Goal: Transaction & Acquisition: Book appointment/travel/reservation

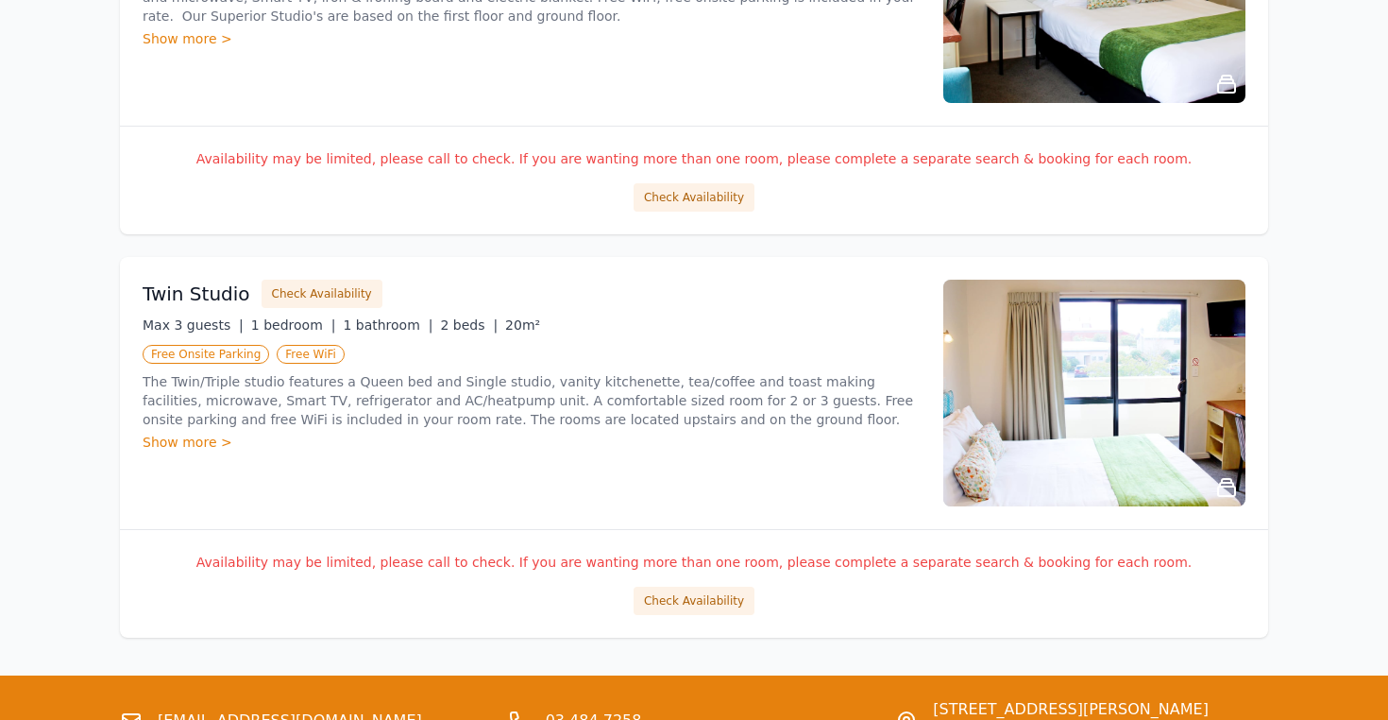
scroll to position [1340, 0]
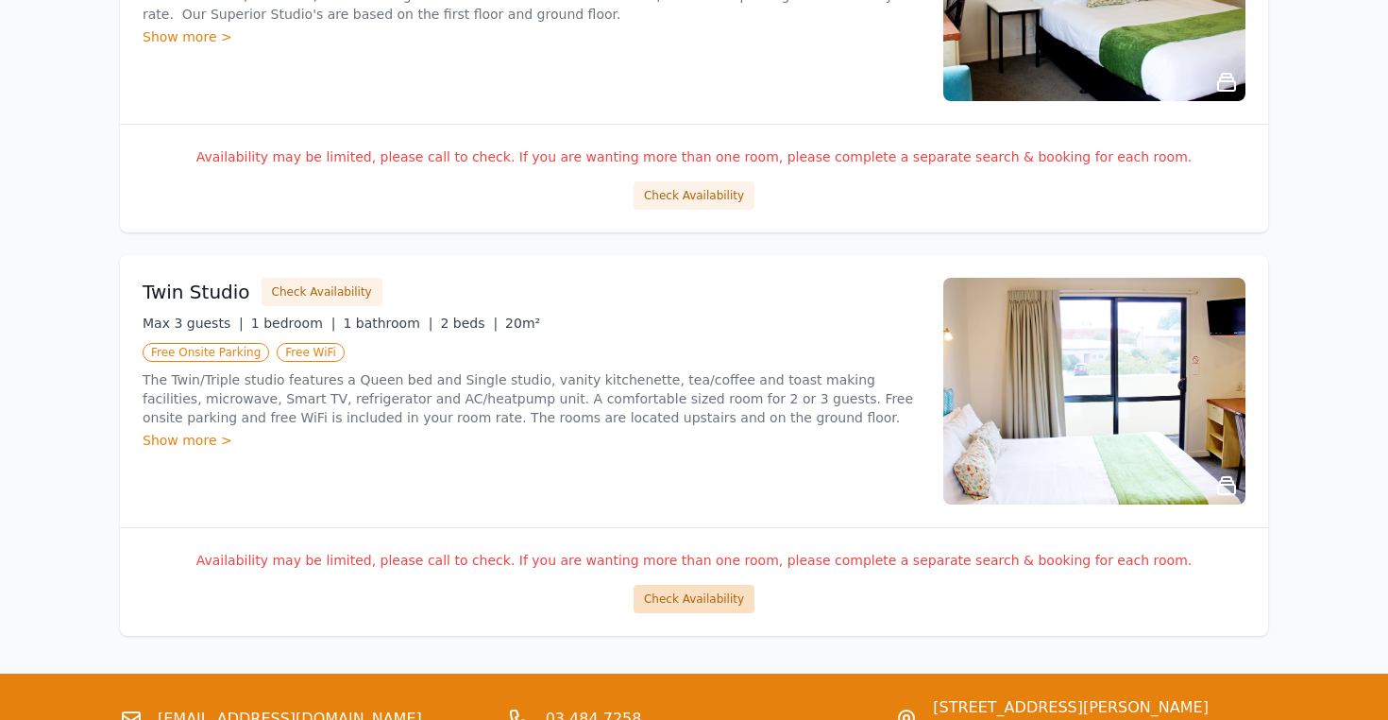
click at [677, 595] on button "Check Availability" at bounding box center [694, 599] width 121 height 28
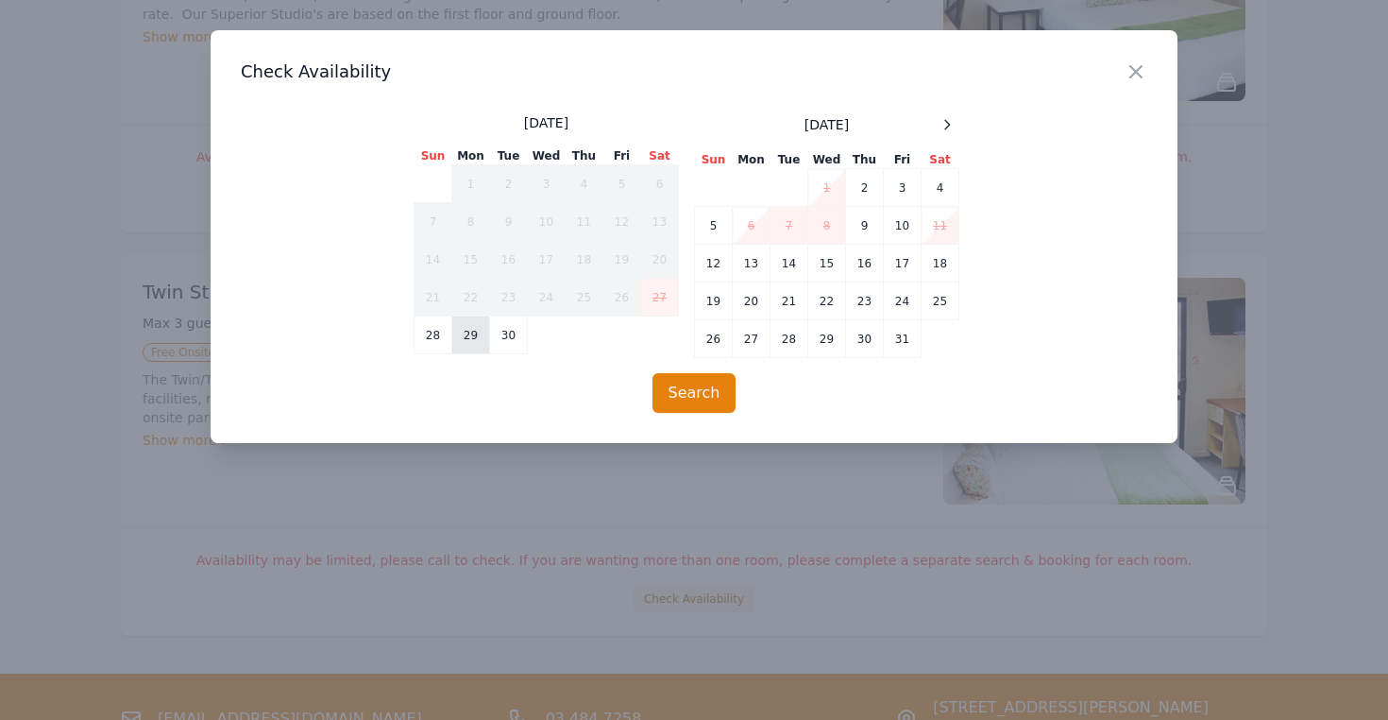
click at [464, 330] on td "29" at bounding box center [471, 335] width 38 height 38
click at [713, 222] on td "5" at bounding box center [714, 226] width 38 height 38
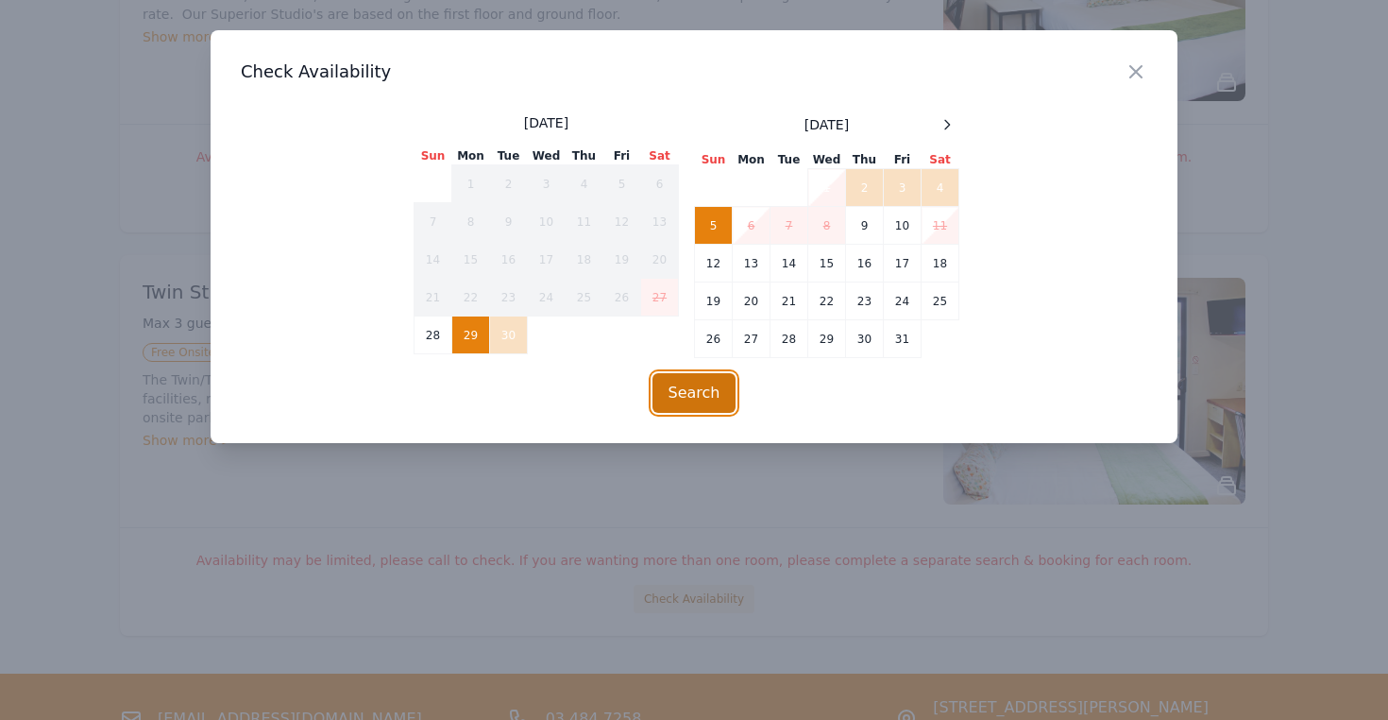
click at [692, 398] on button "Search" at bounding box center [695, 393] width 84 height 40
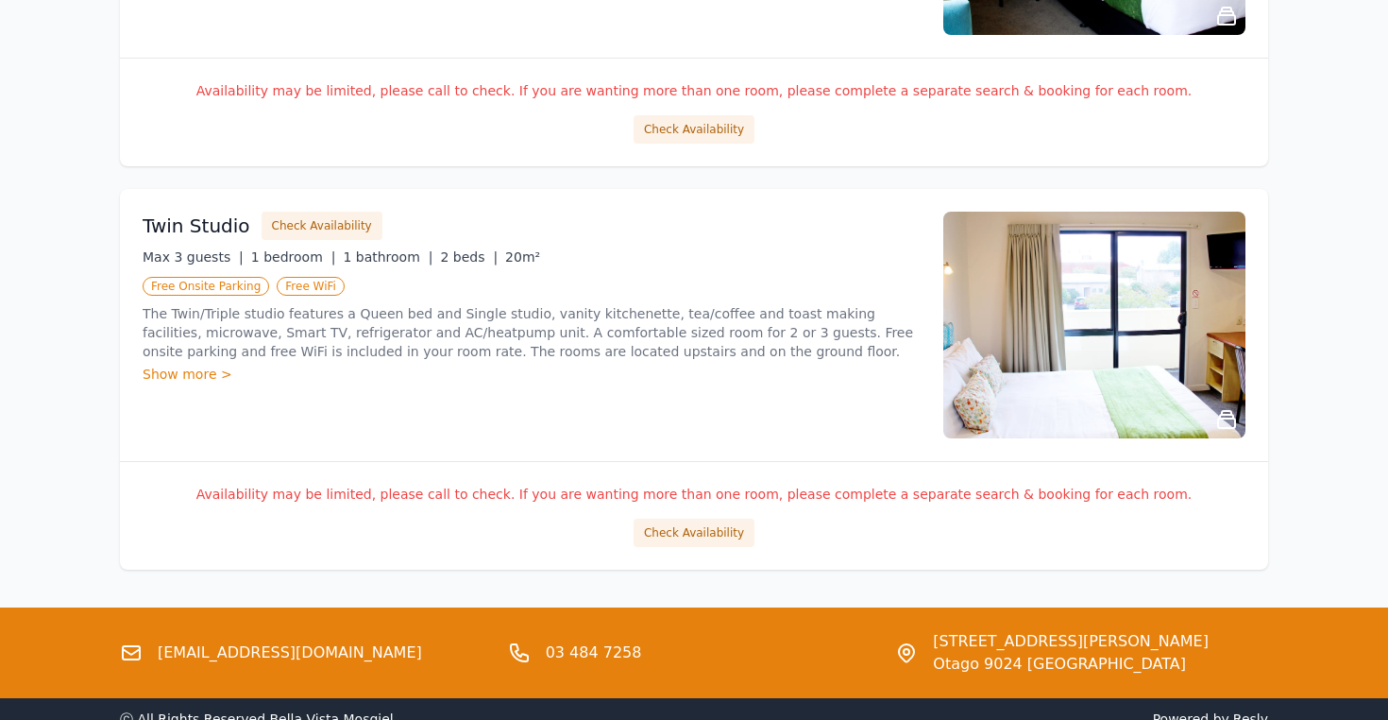
scroll to position [1404, 0]
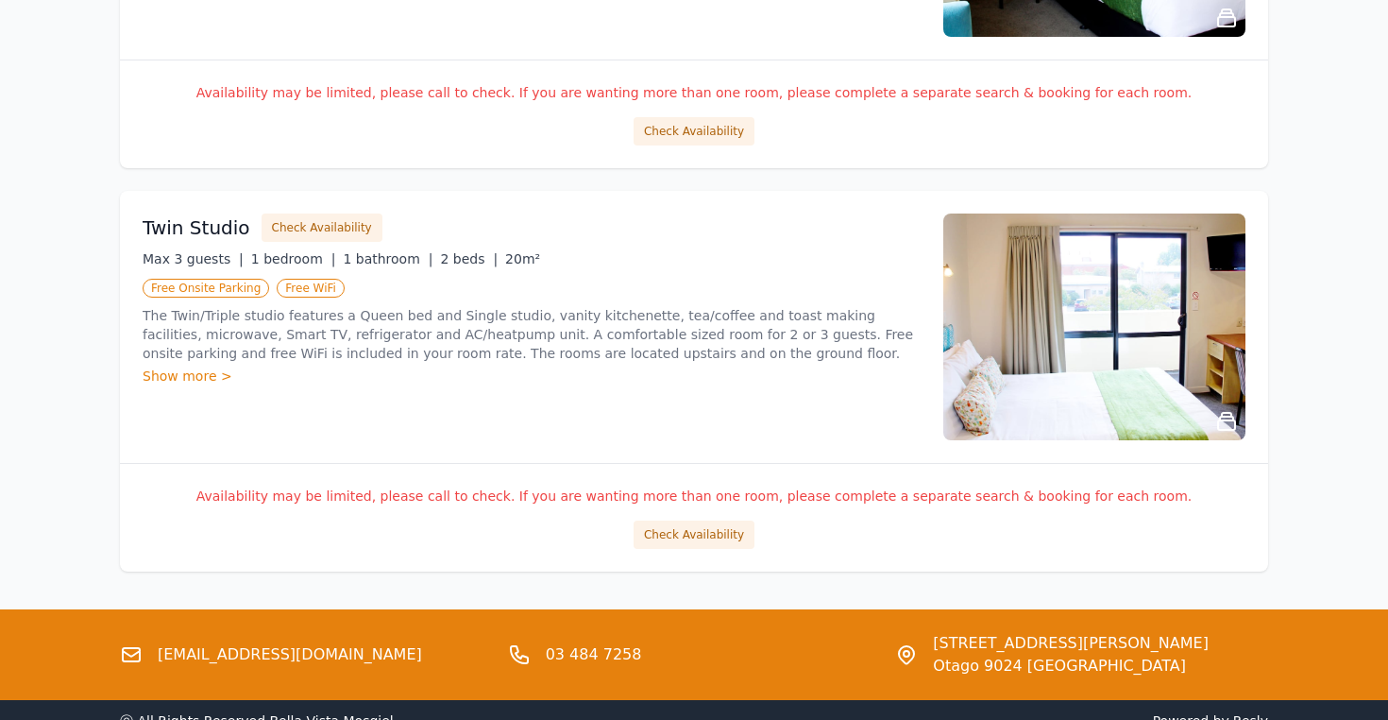
click at [204, 377] on div "Show more >" at bounding box center [532, 375] width 778 height 19
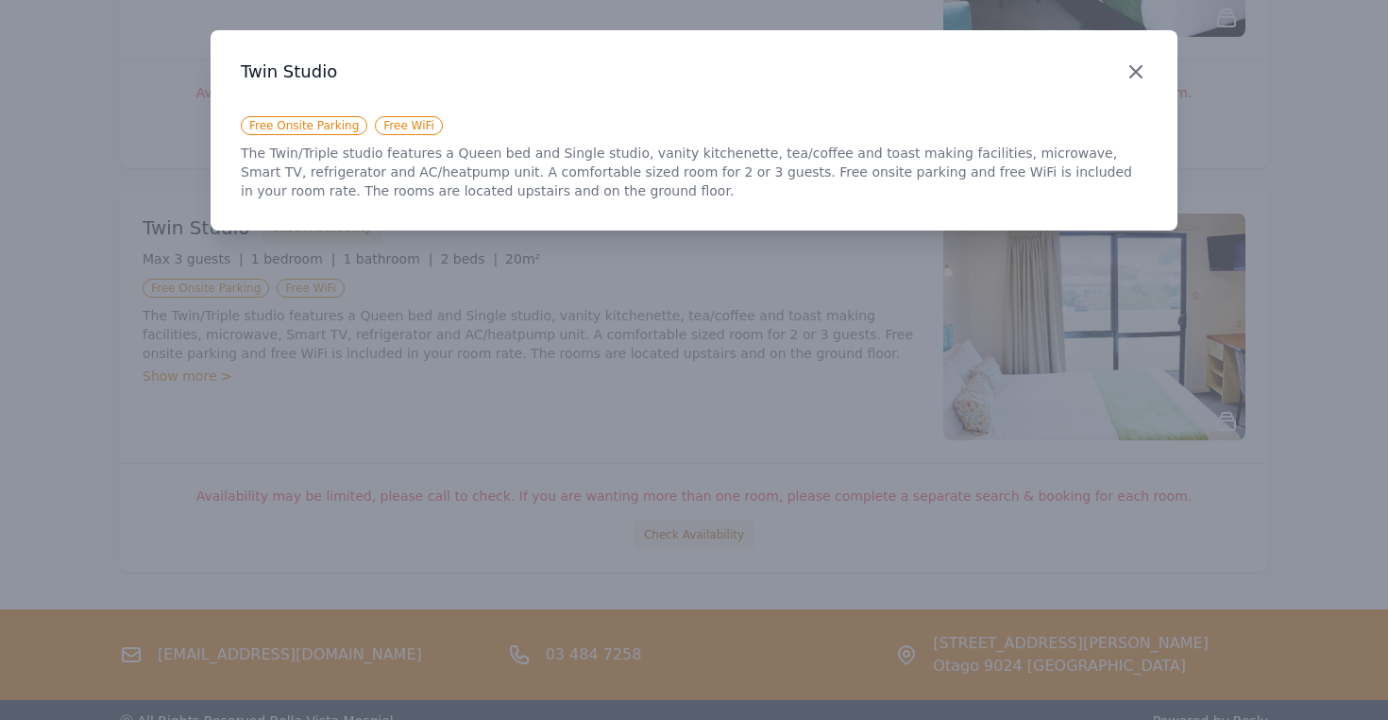
click at [1139, 71] on icon "button" at bounding box center [1136, 71] width 23 height 23
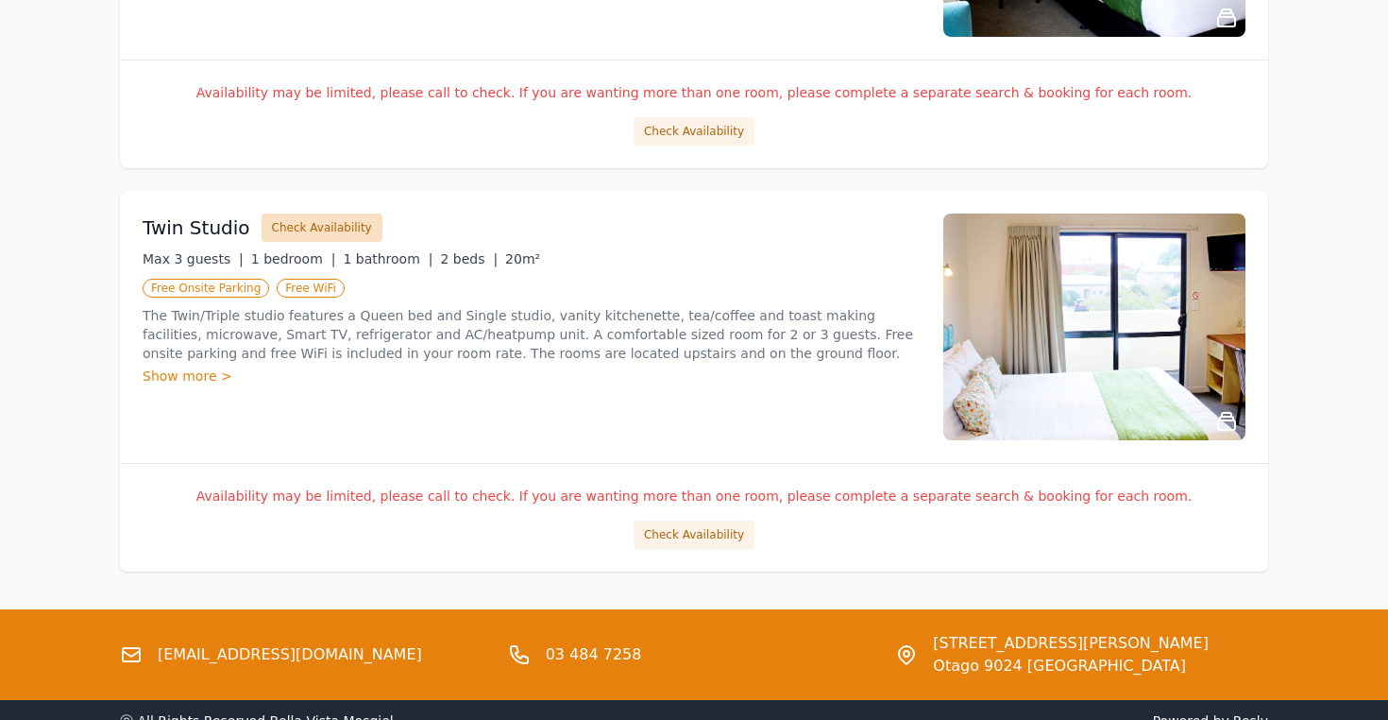
click at [318, 228] on button "Check Availability" at bounding box center [322, 227] width 121 height 28
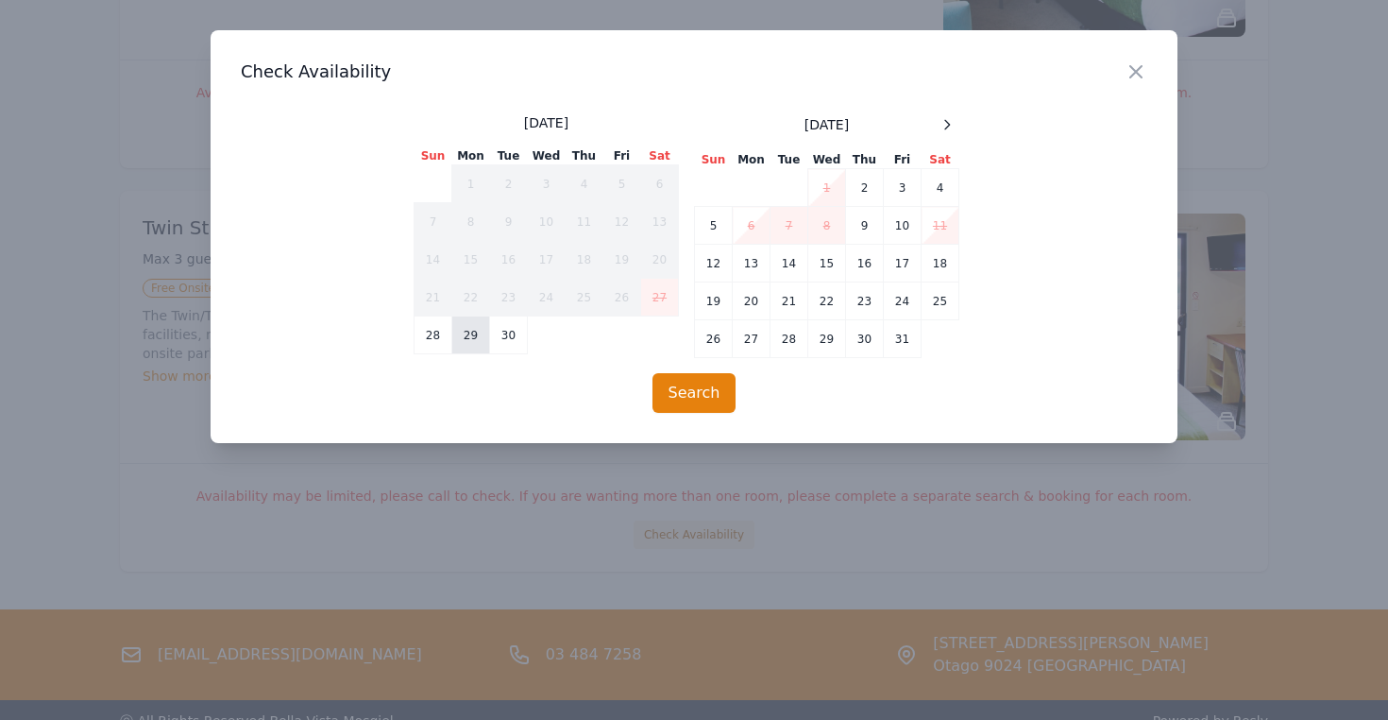
click at [475, 334] on td "29" at bounding box center [471, 335] width 38 height 38
click at [716, 224] on td "5" at bounding box center [714, 226] width 38 height 38
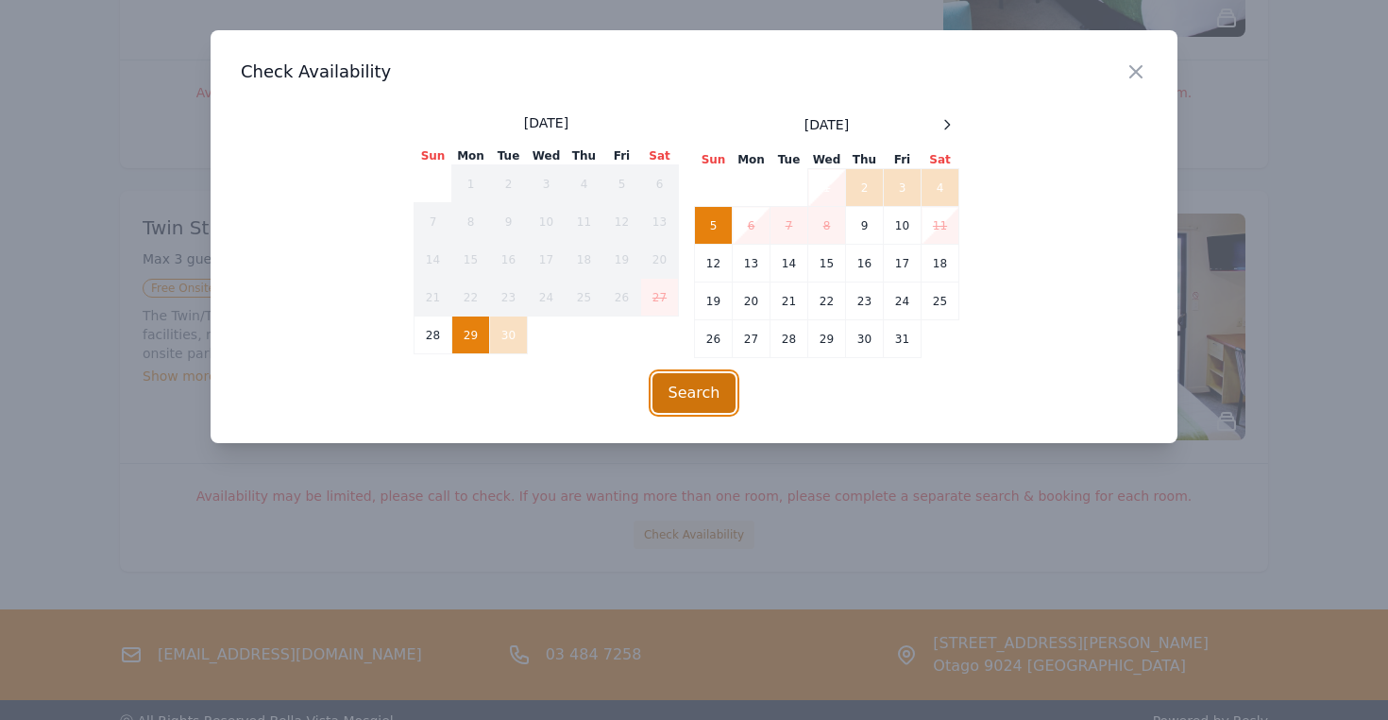
click at [693, 388] on button "Search" at bounding box center [695, 393] width 84 height 40
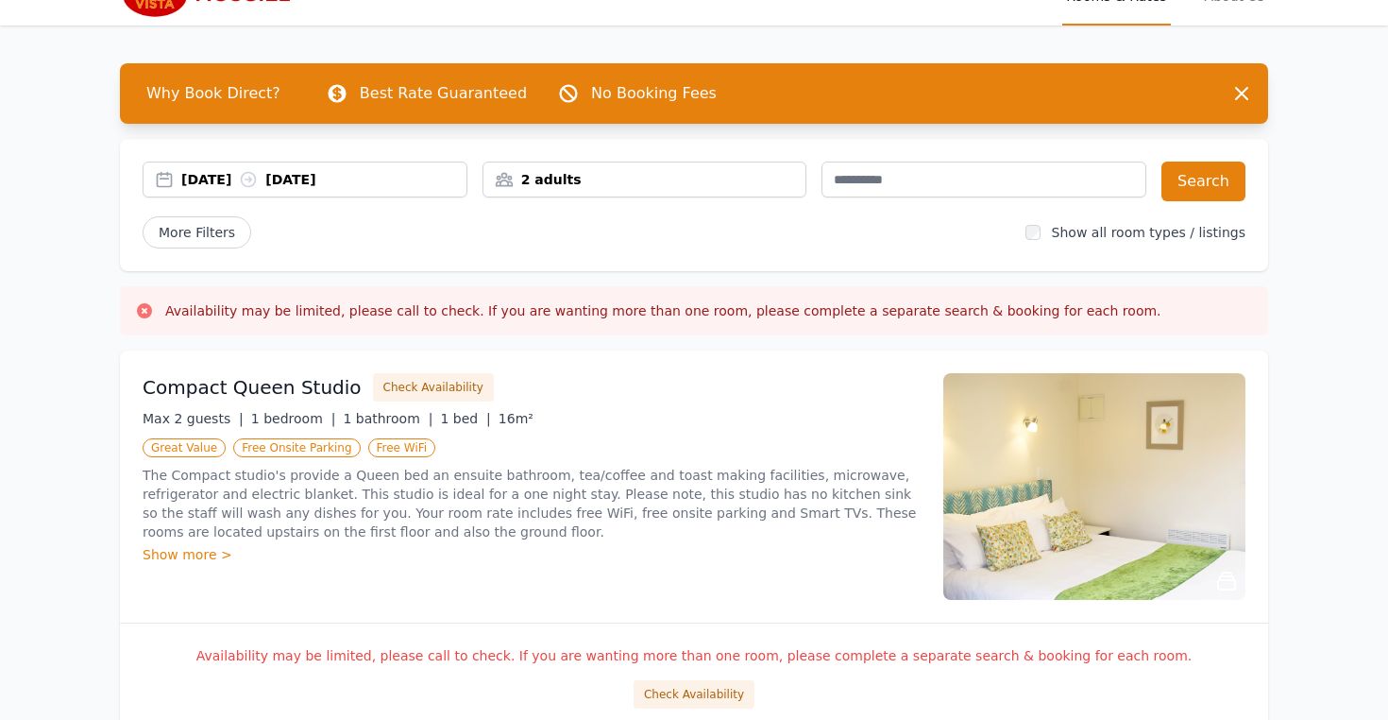
scroll to position [0, 0]
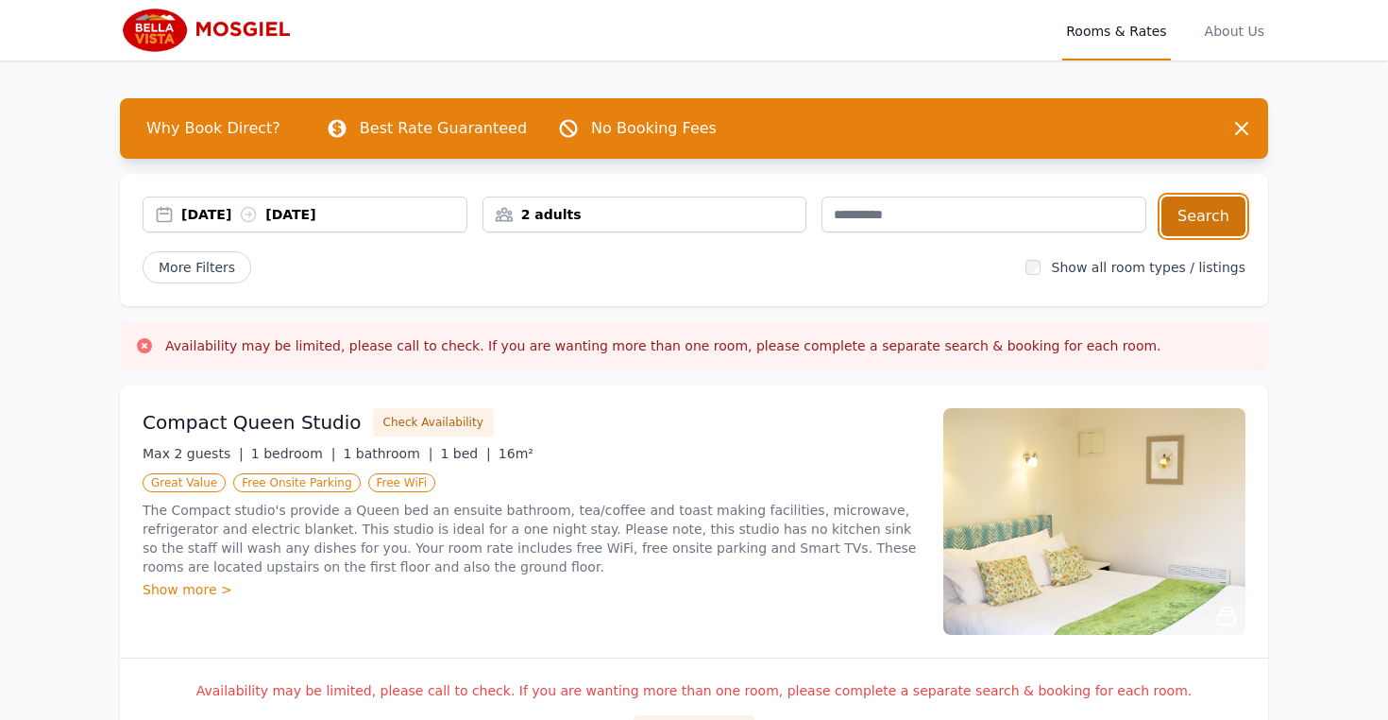
click at [1228, 231] on button "Search" at bounding box center [1204, 216] width 84 height 40
click at [239, 25] on img at bounding box center [211, 30] width 182 height 45
click at [144, 344] on icon at bounding box center [144, 345] width 19 height 19
click at [1193, 215] on button "Search" at bounding box center [1204, 216] width 84 height 40
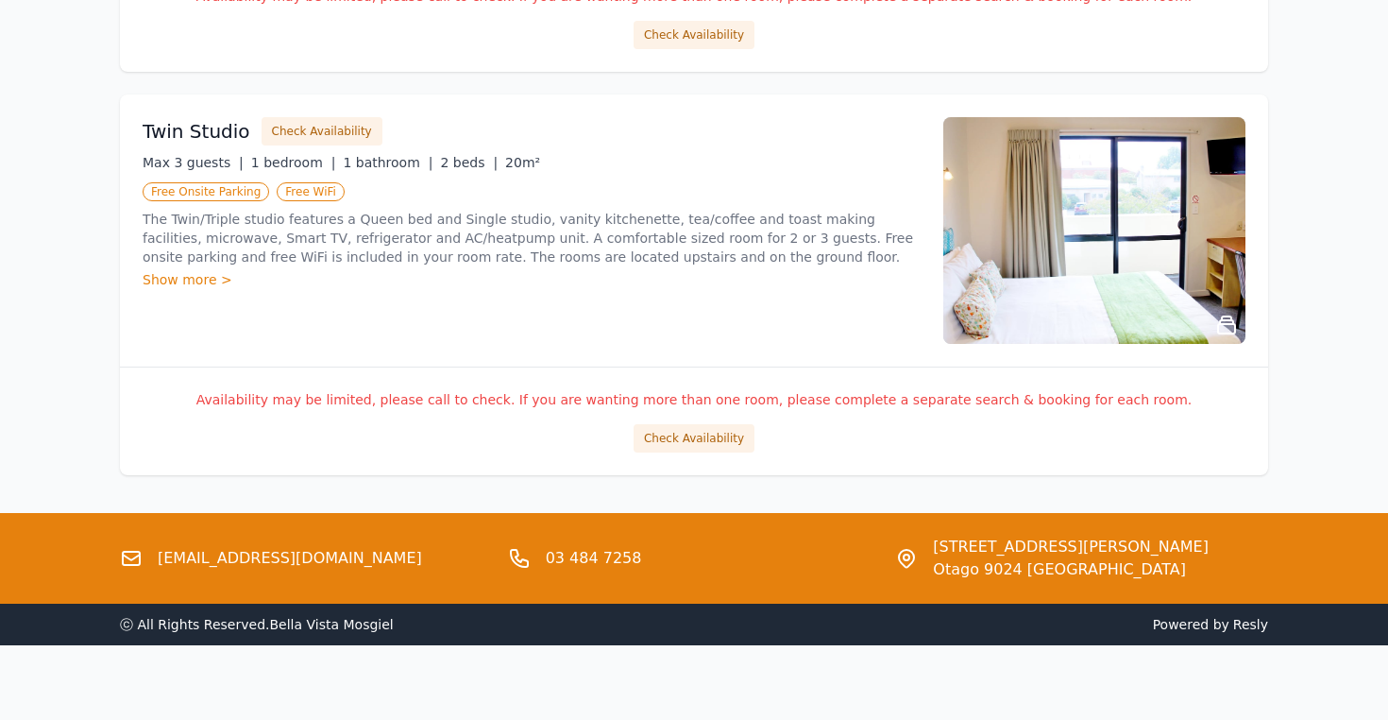
scroll to position [1517, 0]
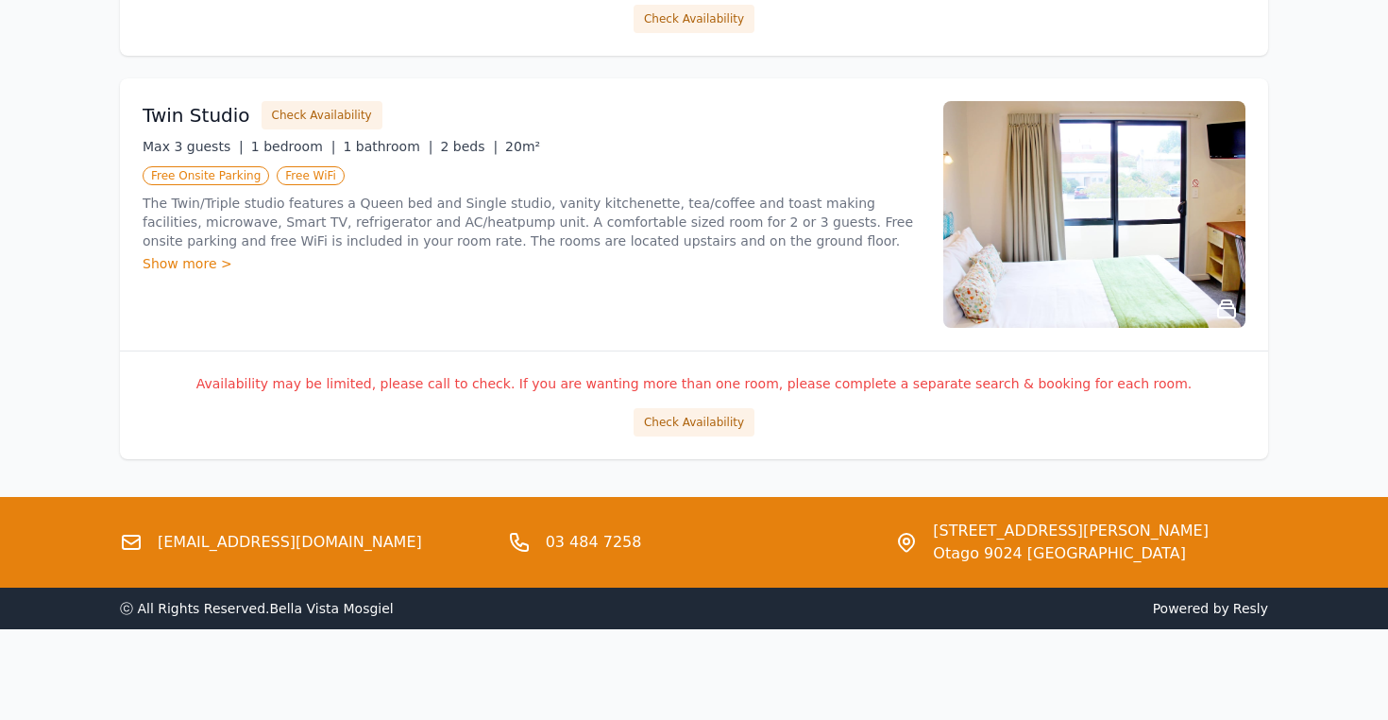
click at [285, 542] on link "[EMAIL_ADDRESS][DOMAIN_NAME]" at bounding box center [290, 542] width 264 height 23
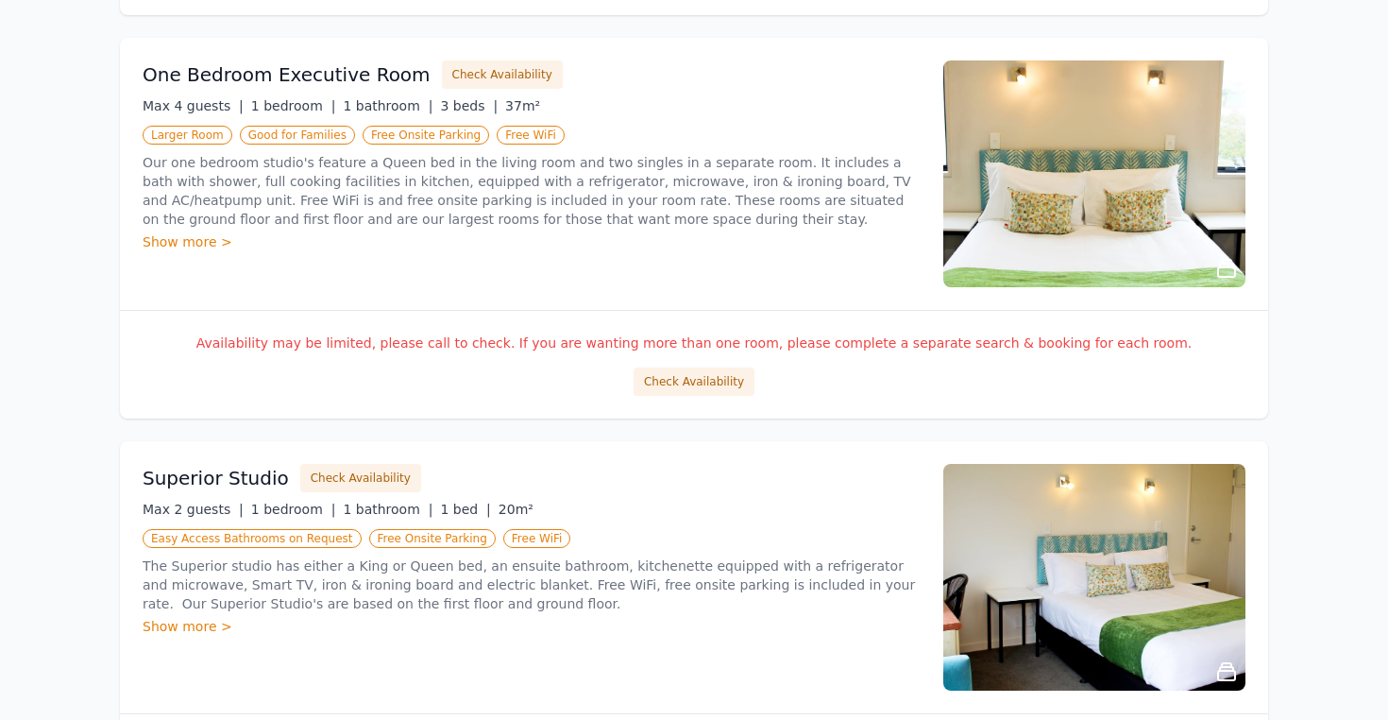
scroll to position [744, 0]
